Goal: Obtain resource: Obtain resource

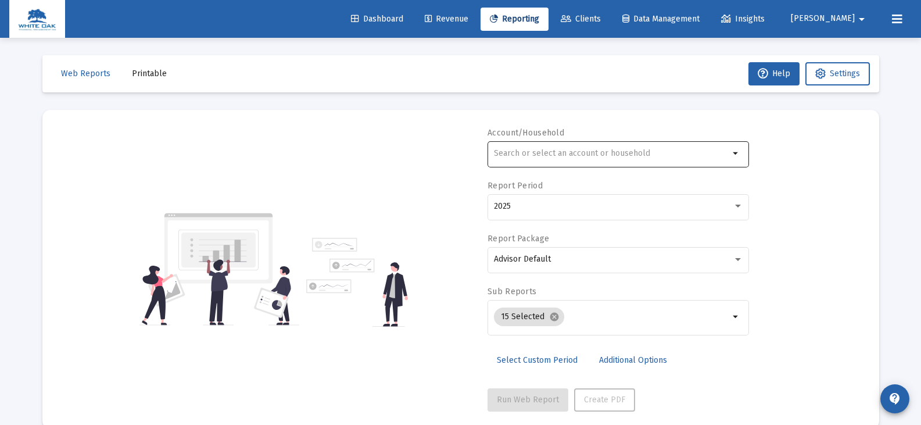
click at [518, 153] on input "text" at bounding box center [611, 153] width 235 height 9
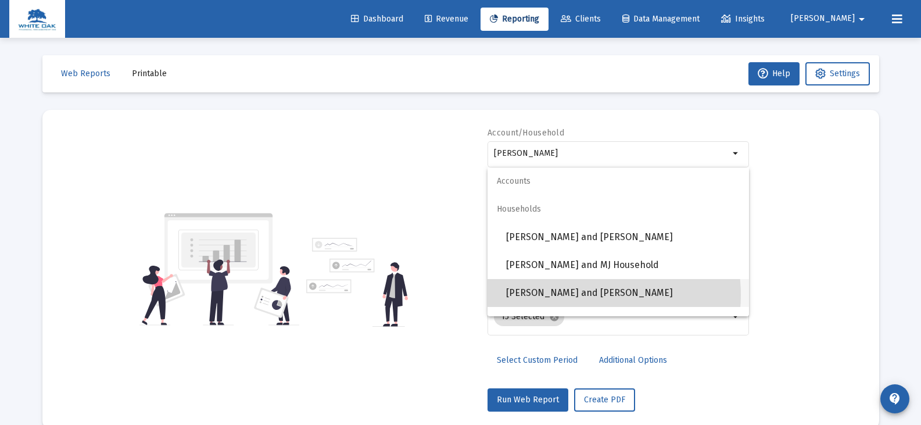
click at [581, 295] on span "Smith, David and Melissa Household" at bounding box center [623, 293] width 234 height 28
type input "Smith, David and Melissa Household"
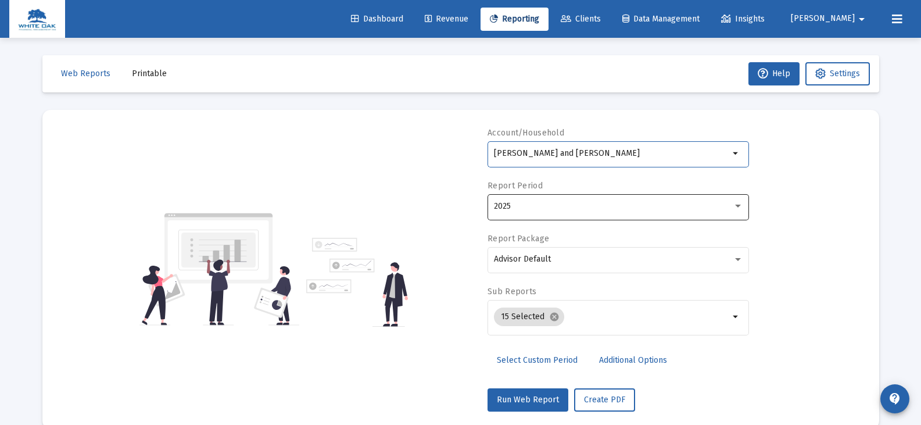
click at [544, 209] on div "2025" at bounding box center [613, 206] width 239 height 9
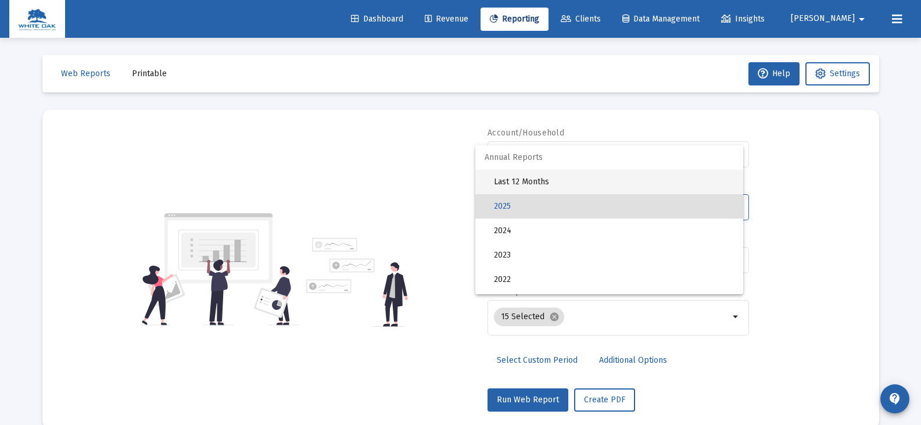
click at [540, 181] on span "Last 12 Months" at bounding box center [614, 182] width 240 height 24
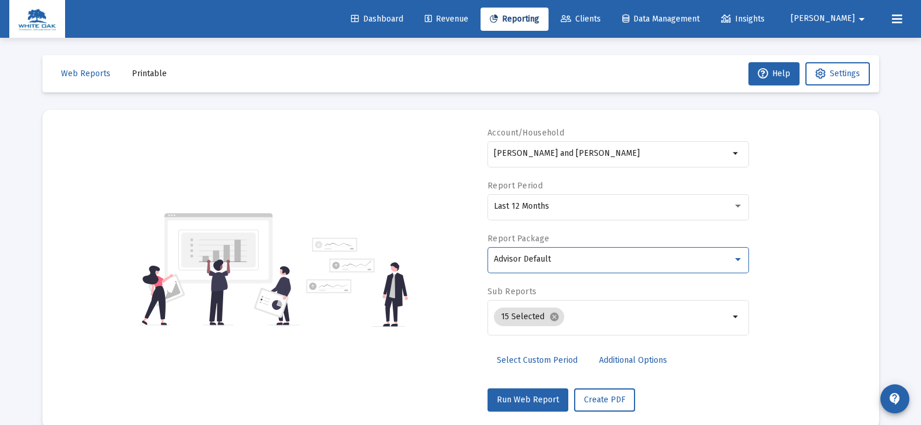
click at [544, 260] on span "Advisor Default" at bounding box center [522, 259] width 57 height 10
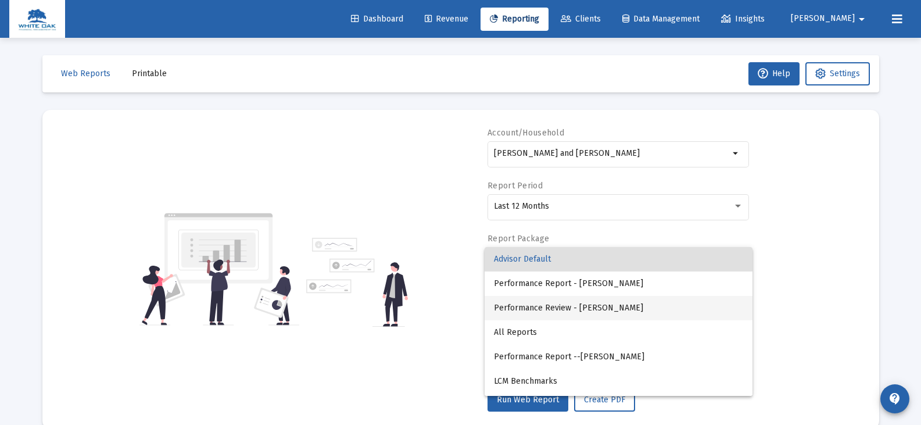
click at [565, 305] on span "Performance Review - Laura McCue" at bounding box center [618, 308] width 249 height 24
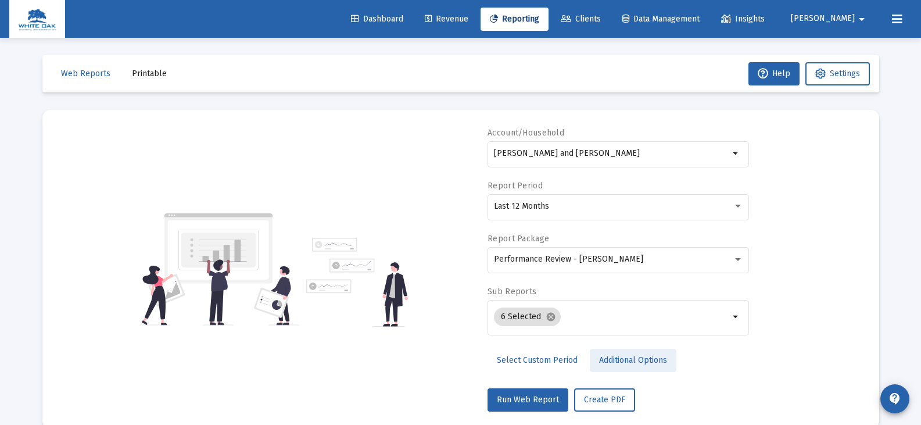
click at [631, 360] on span "Additional Options" at bounding box center [633, 360] width 68 height 10
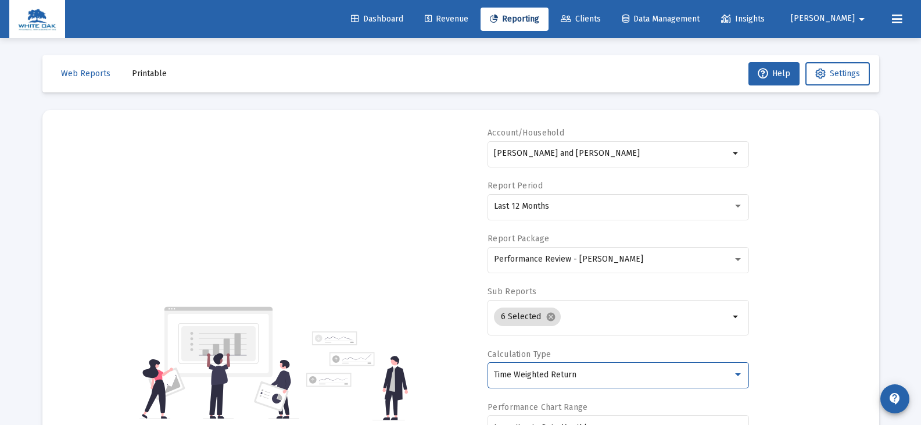
click at [626, 375] on div "Time Weighted Return" at bounding box center [613, 374] width 239 height 9
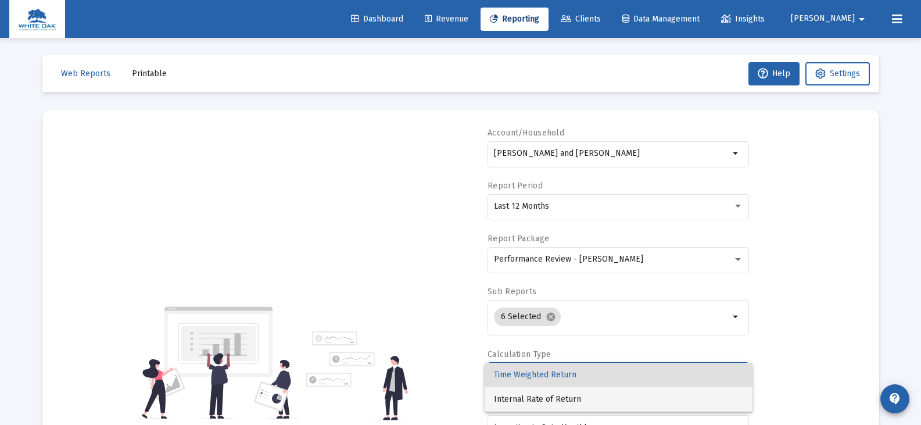
click at [570, 401] on span "Internal Rate of Return" at bounding box center [618, 399] width 249 height 24
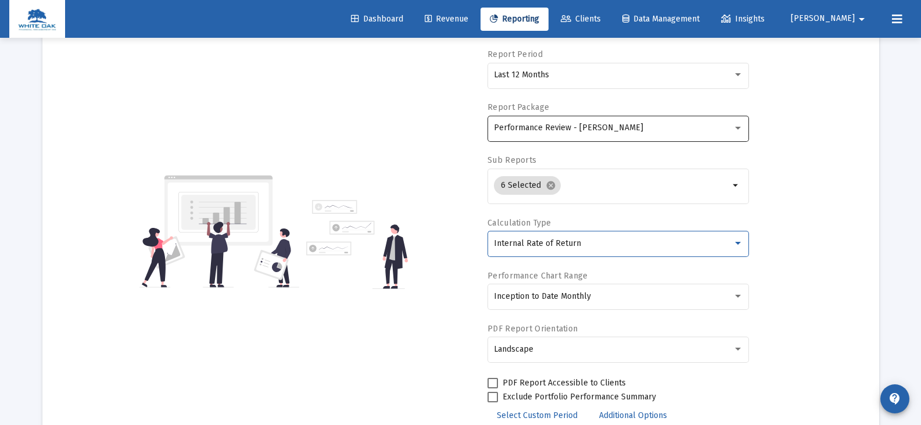
scroll to position [208, 0]
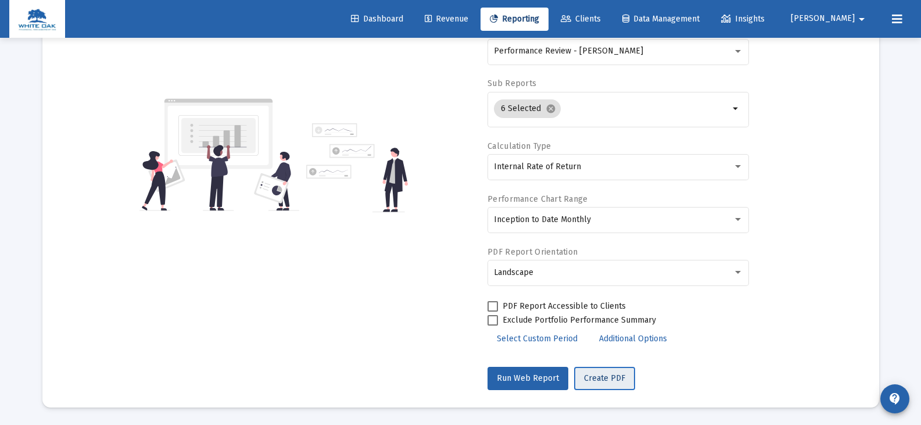
click at [593, 378] on span "Create PDF" at bounding box center [604, 378] width 41 height 10
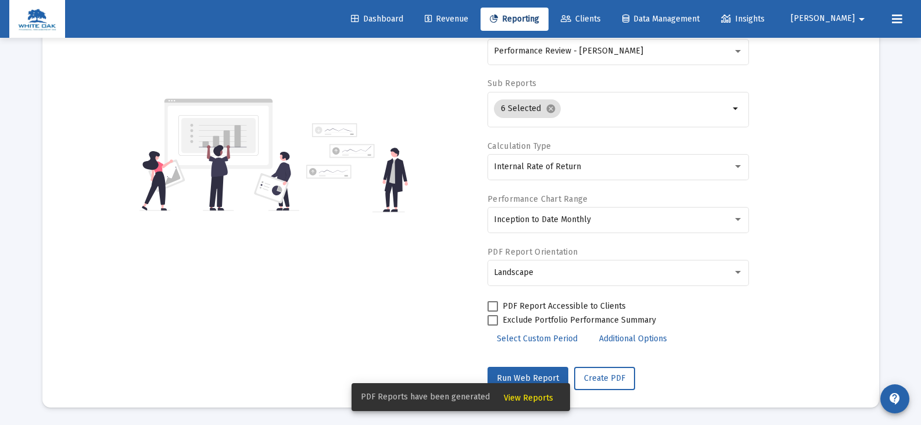
click at [518, 397] on span "View Reports" at bounding box center [528, 398] width 49 height 10
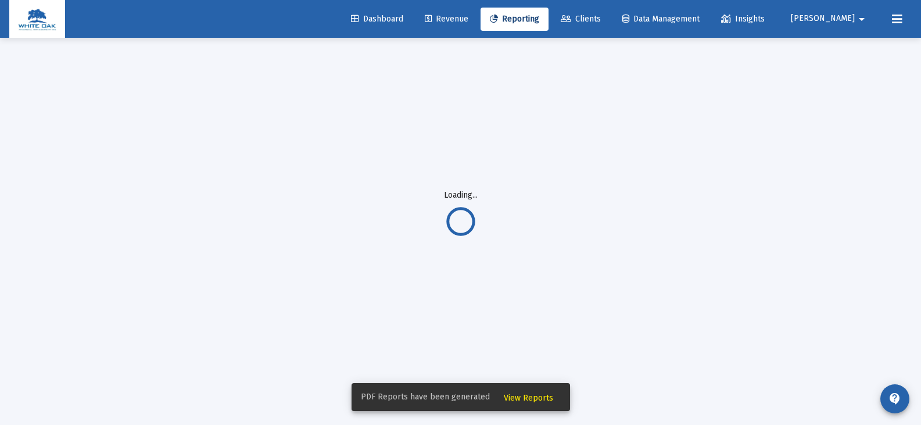
scroll to position [38, 0]
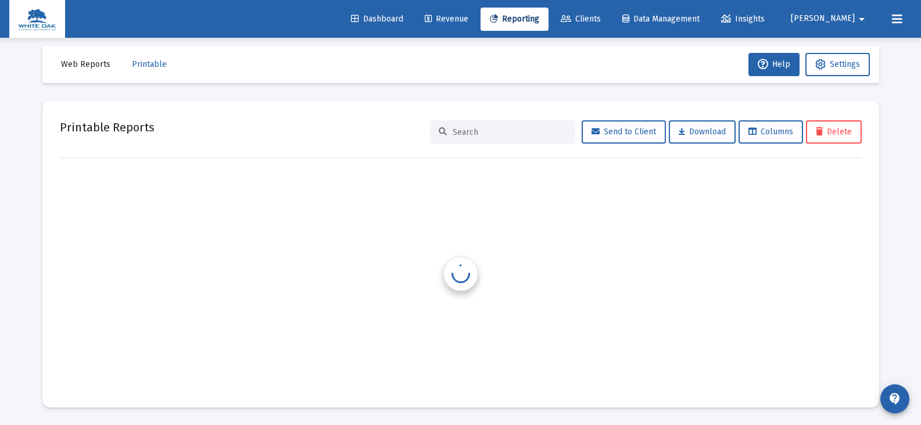
scroll to position [9, 0]
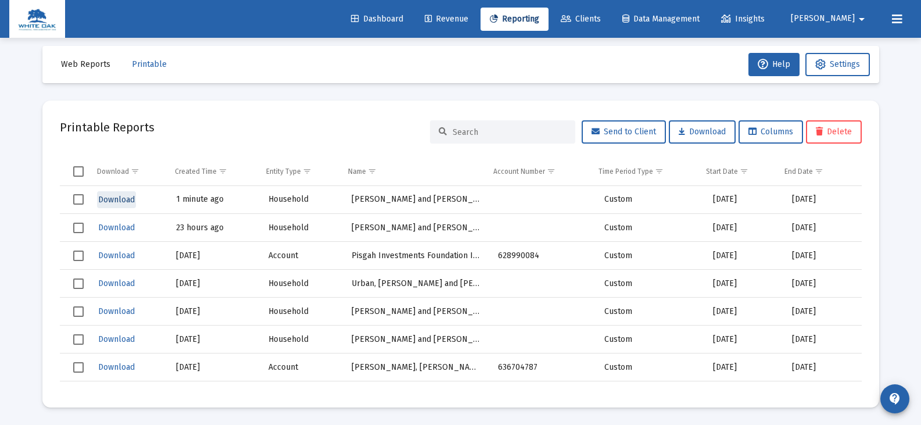
click at [120, 198] on span "Download" at bounding box center [116, 200] width 37 height 10
